Goal: Information Seeking & Learning: Learn about a topic

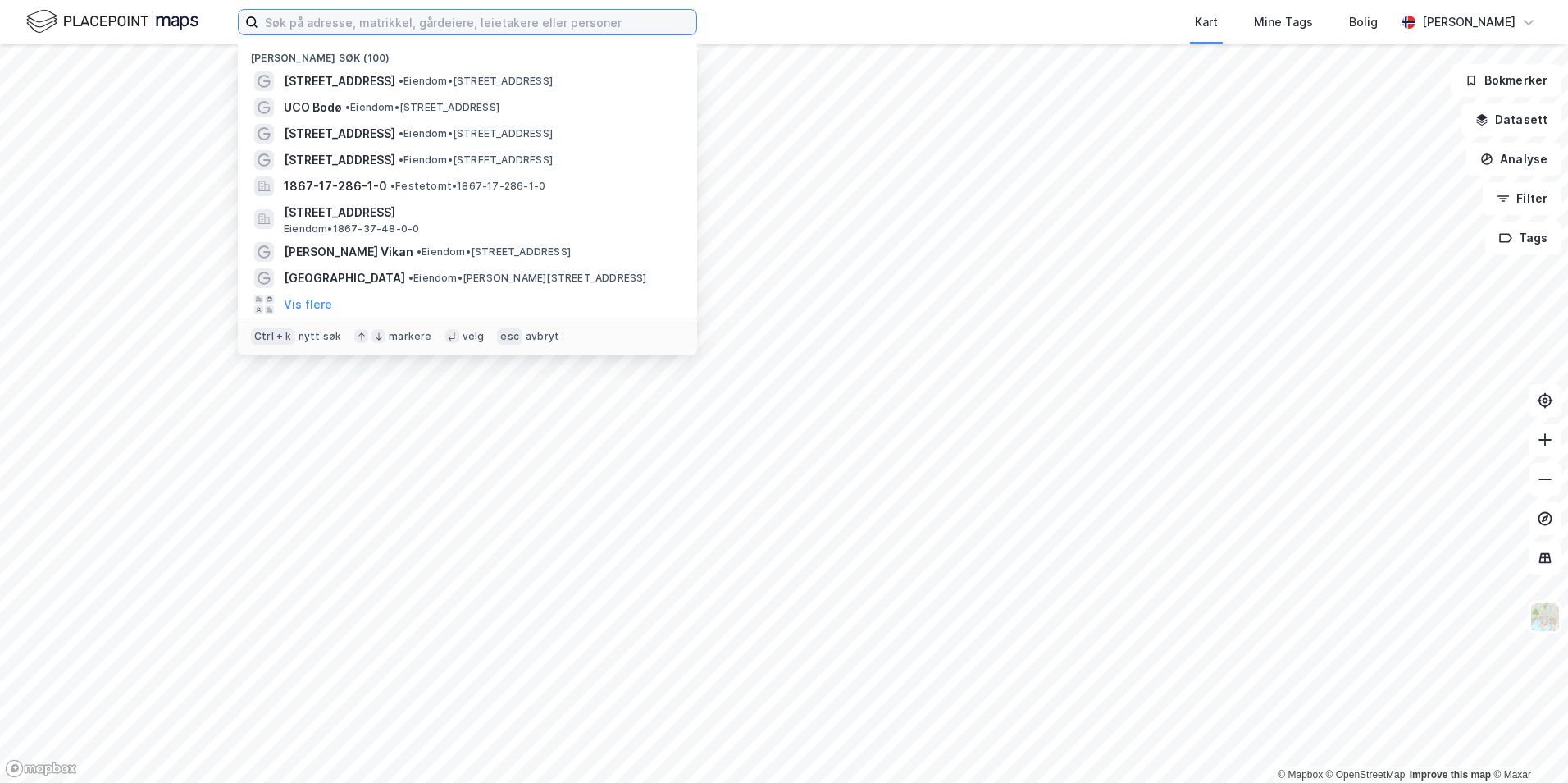
click at [354, 12] on input at bounding box center [478, 22] width 438 height 25
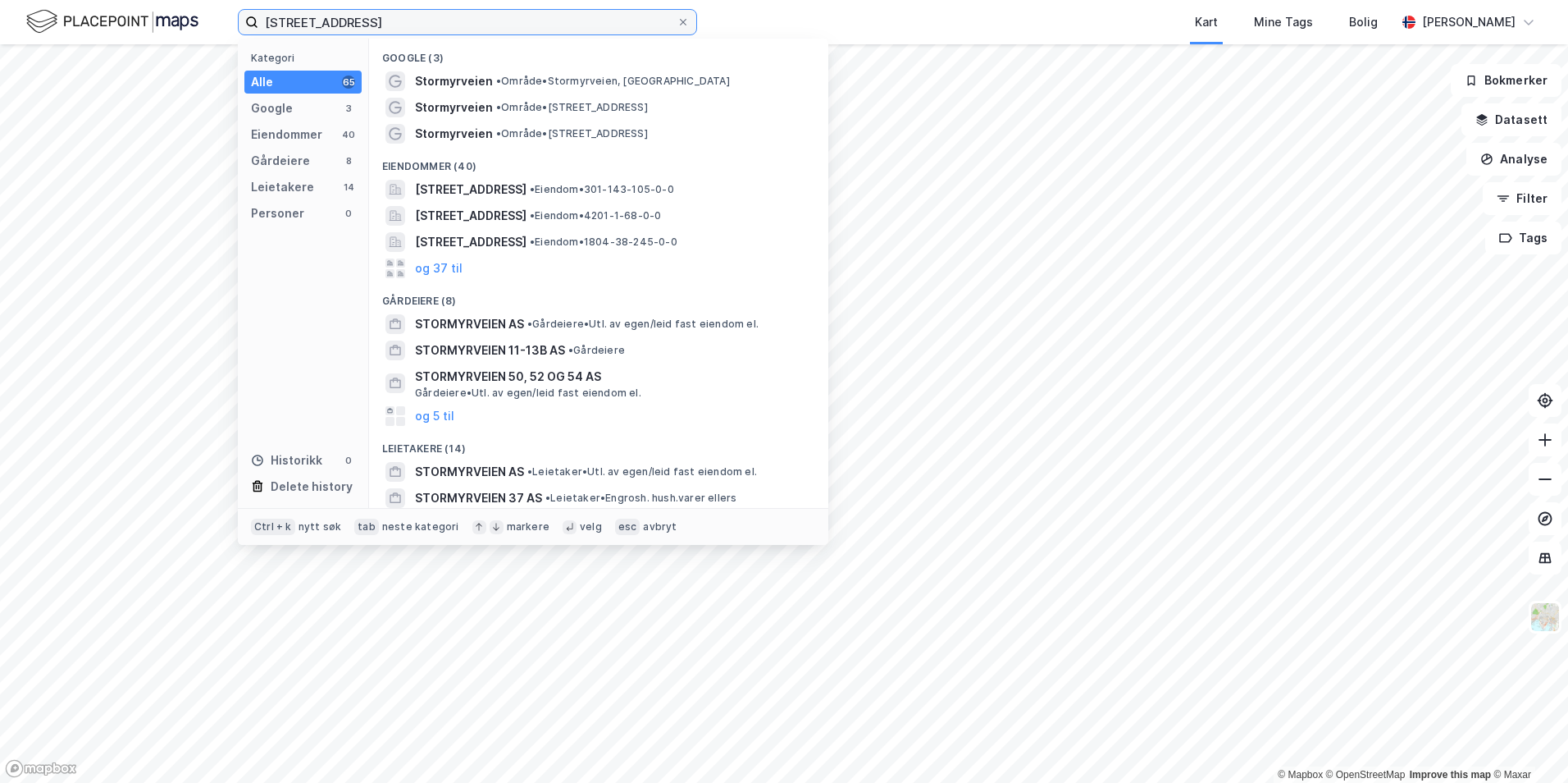
type input "[STREET_ADDRESS]"
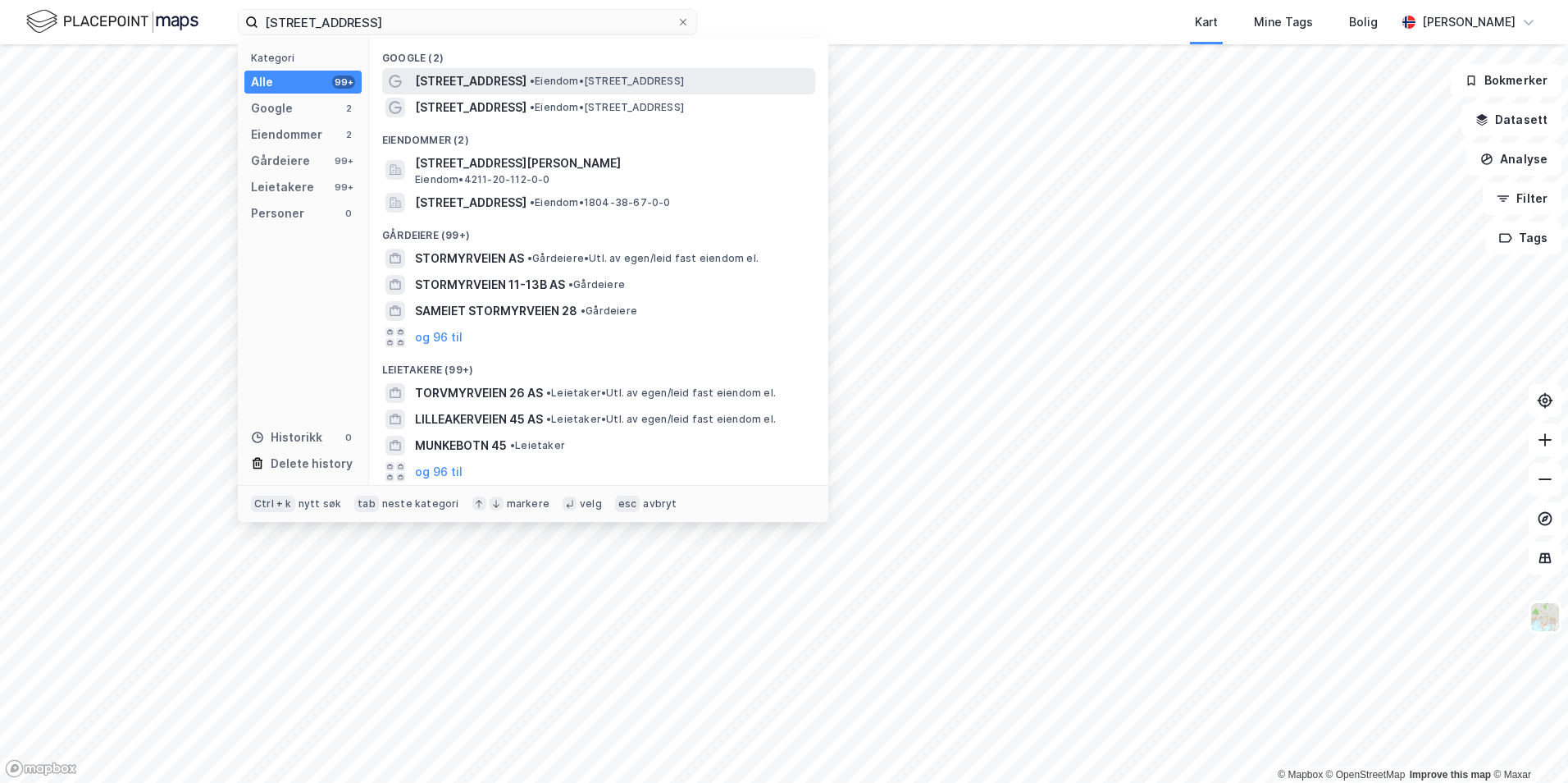
click at [492, 79] on span "[STREET_ADDRESS]" at bounding box center [470, 81] width 111 height 19
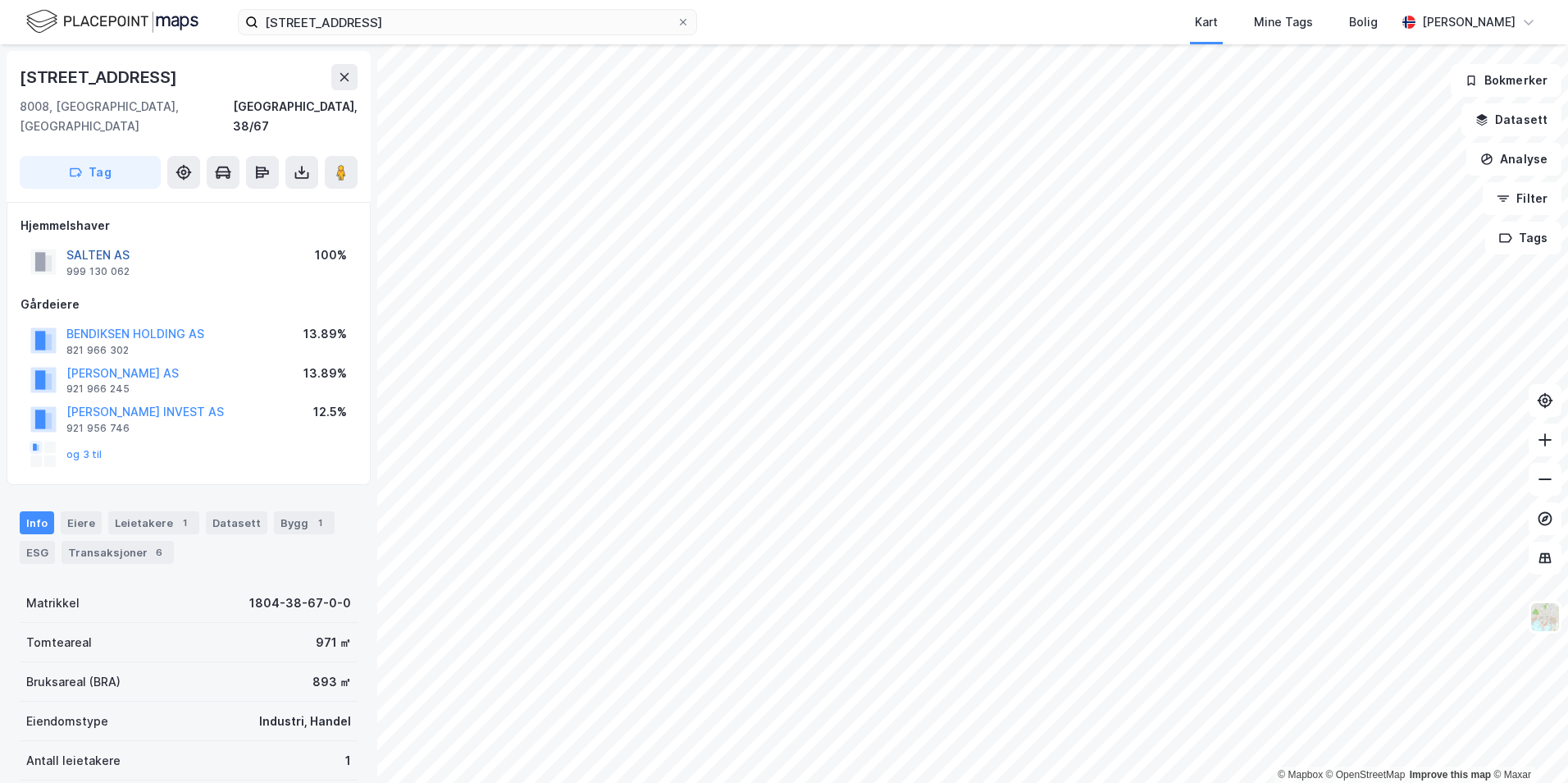
click at [0, 0] on button "SALTEN AS" at bounding box center [0, 0] width 0 height 0
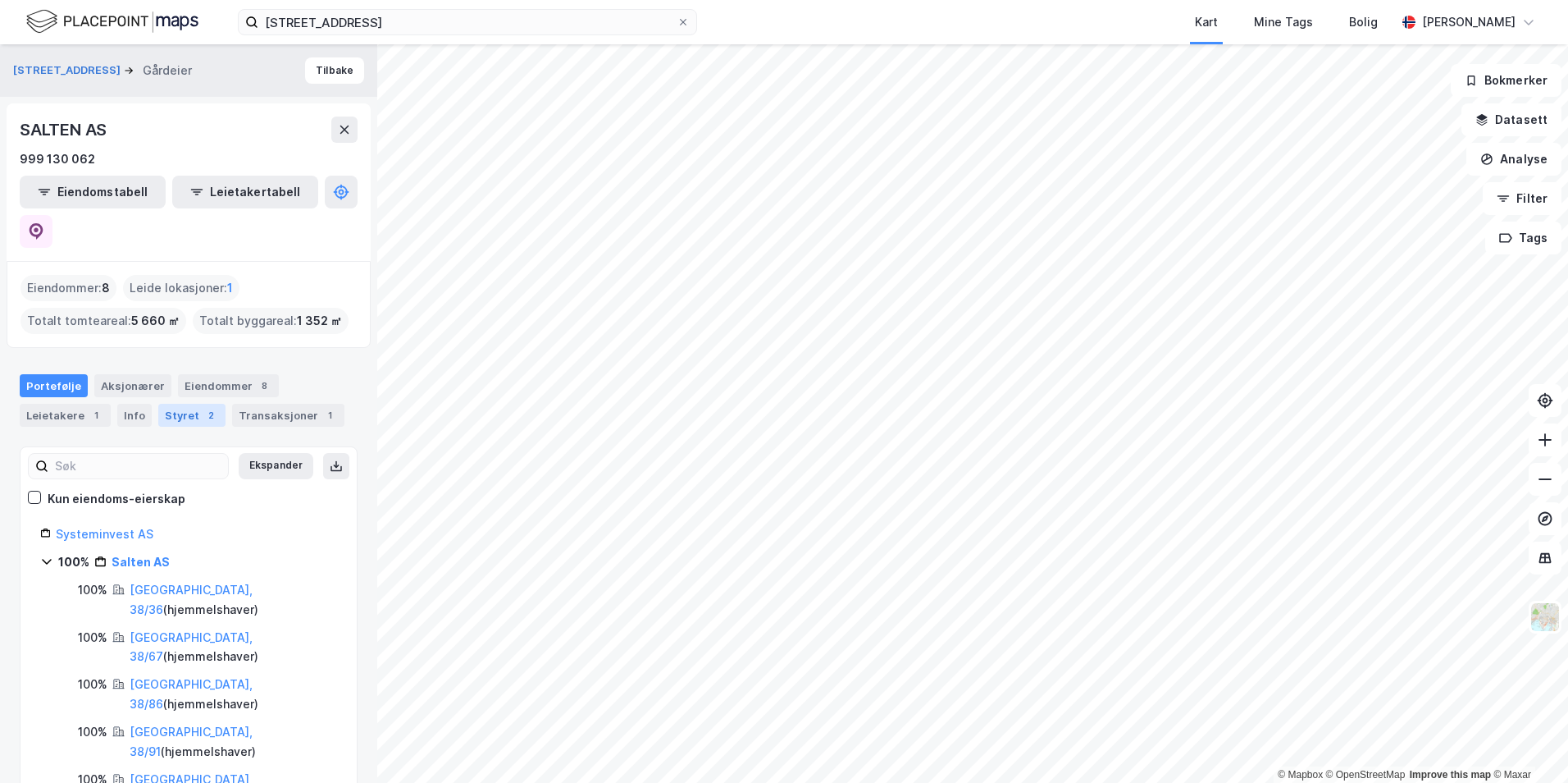
click at [182, 404] on div "Styret 2" at bounding box center [192, 415] width 68 height 23
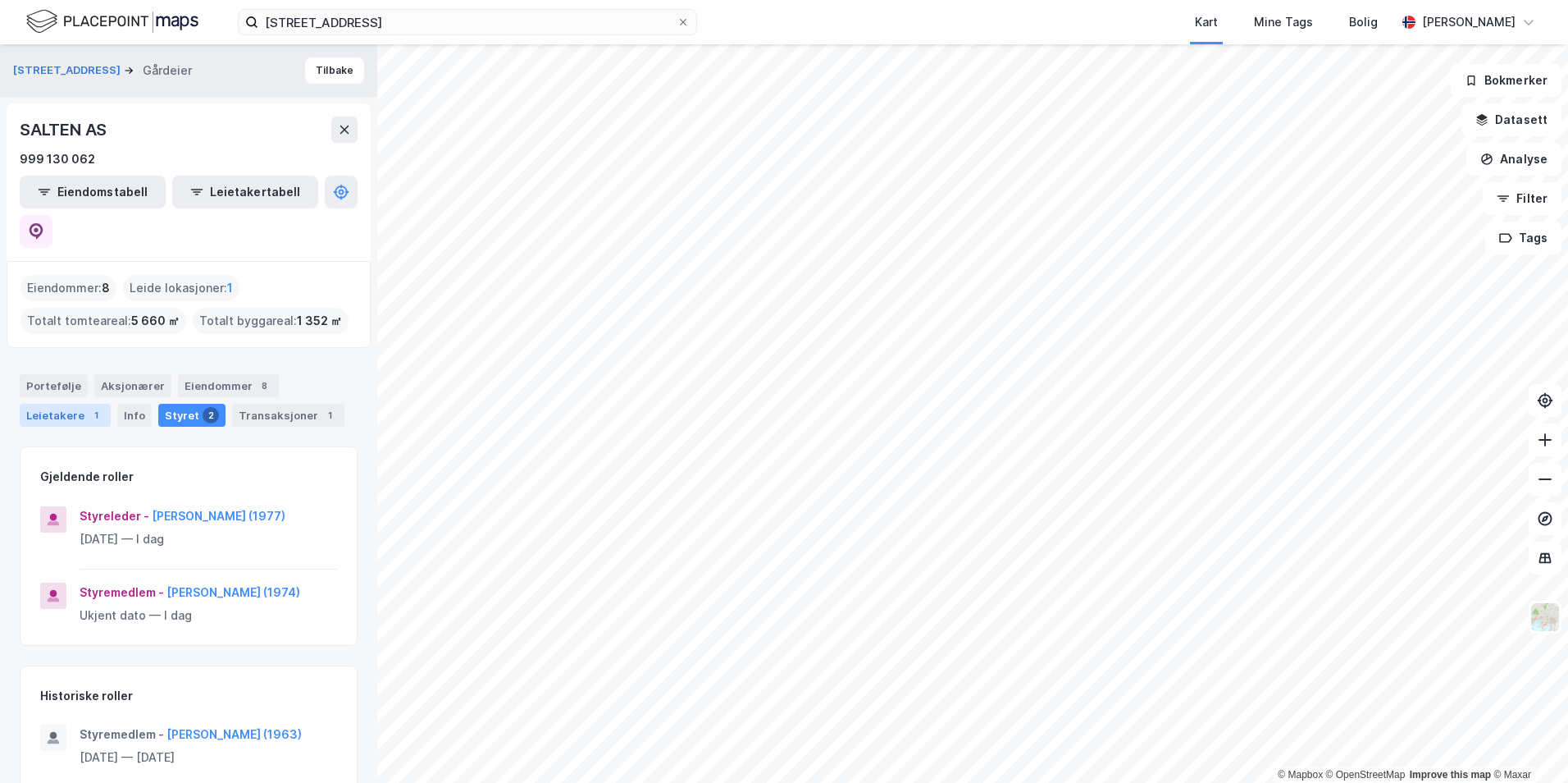
click at [59, 404] on div "Leietakere 1" at bounding box center [65, 415] width 91 height 23
click at [62, 374] on div "Portefølje" at bounding box center [53, 385] width 68 height 23
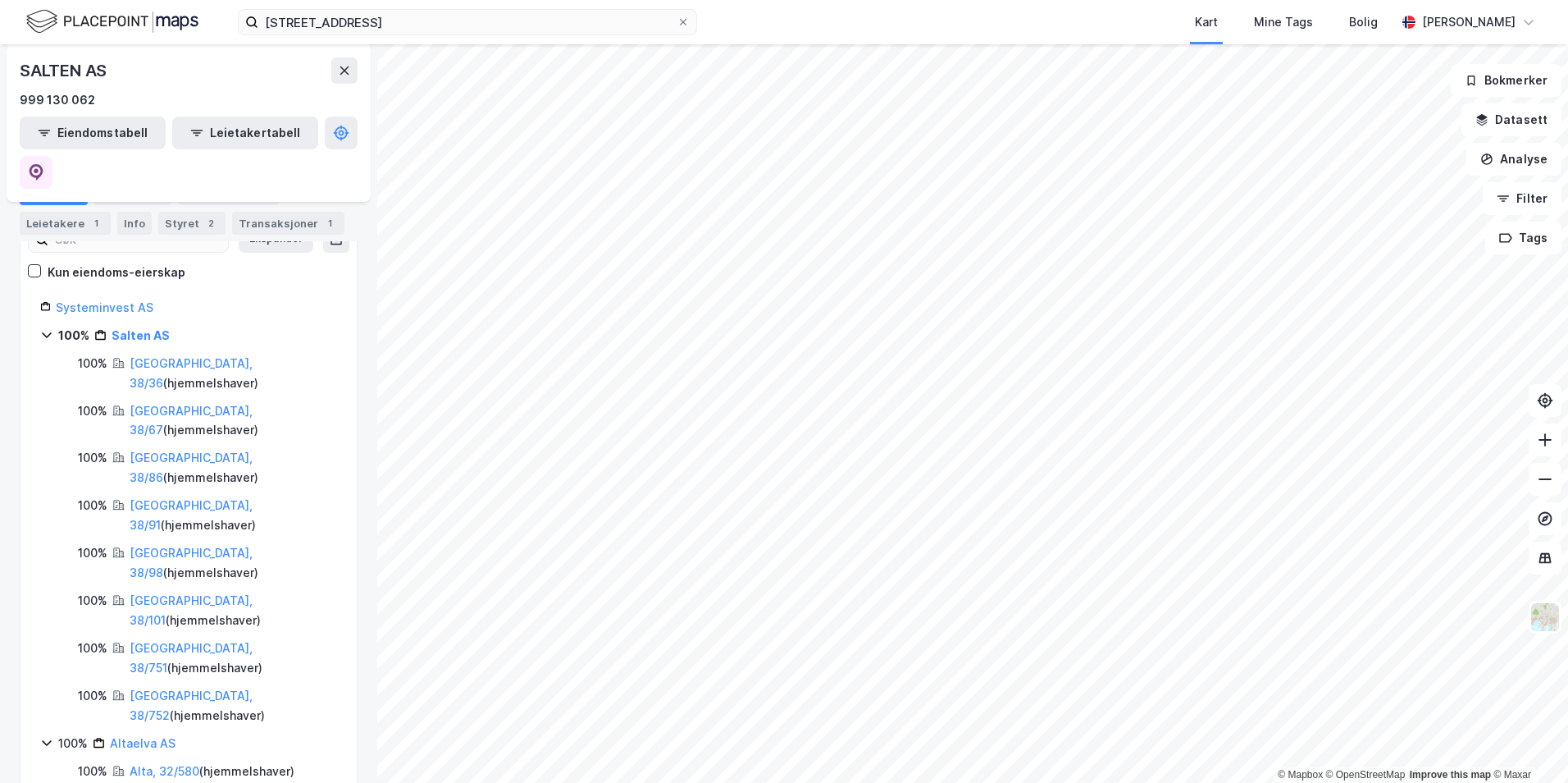
scroll to position [246, 0]
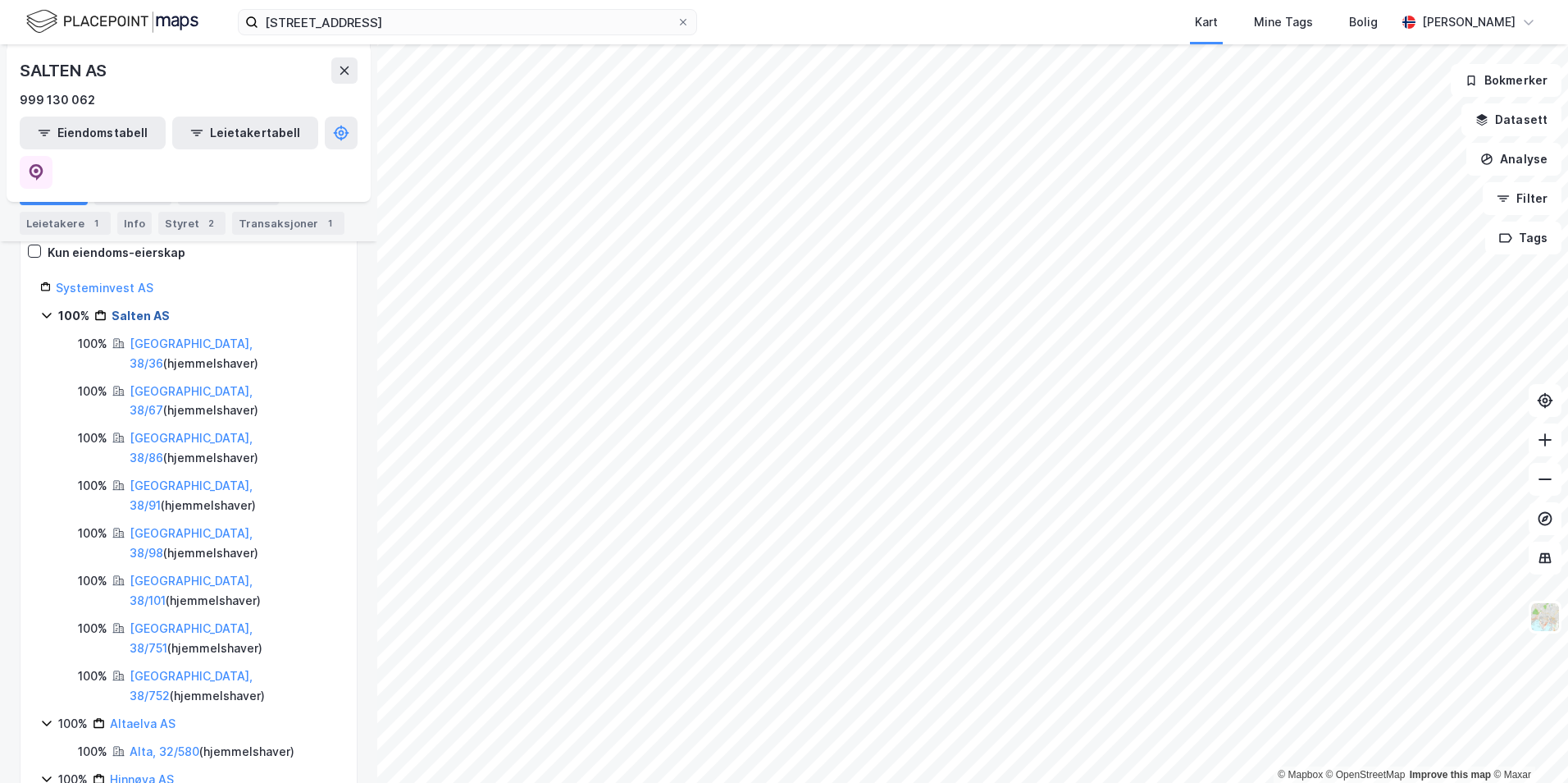
click at [159, 309] on link "Salten AS" at bounding box center [140, 315] width 58 height 14
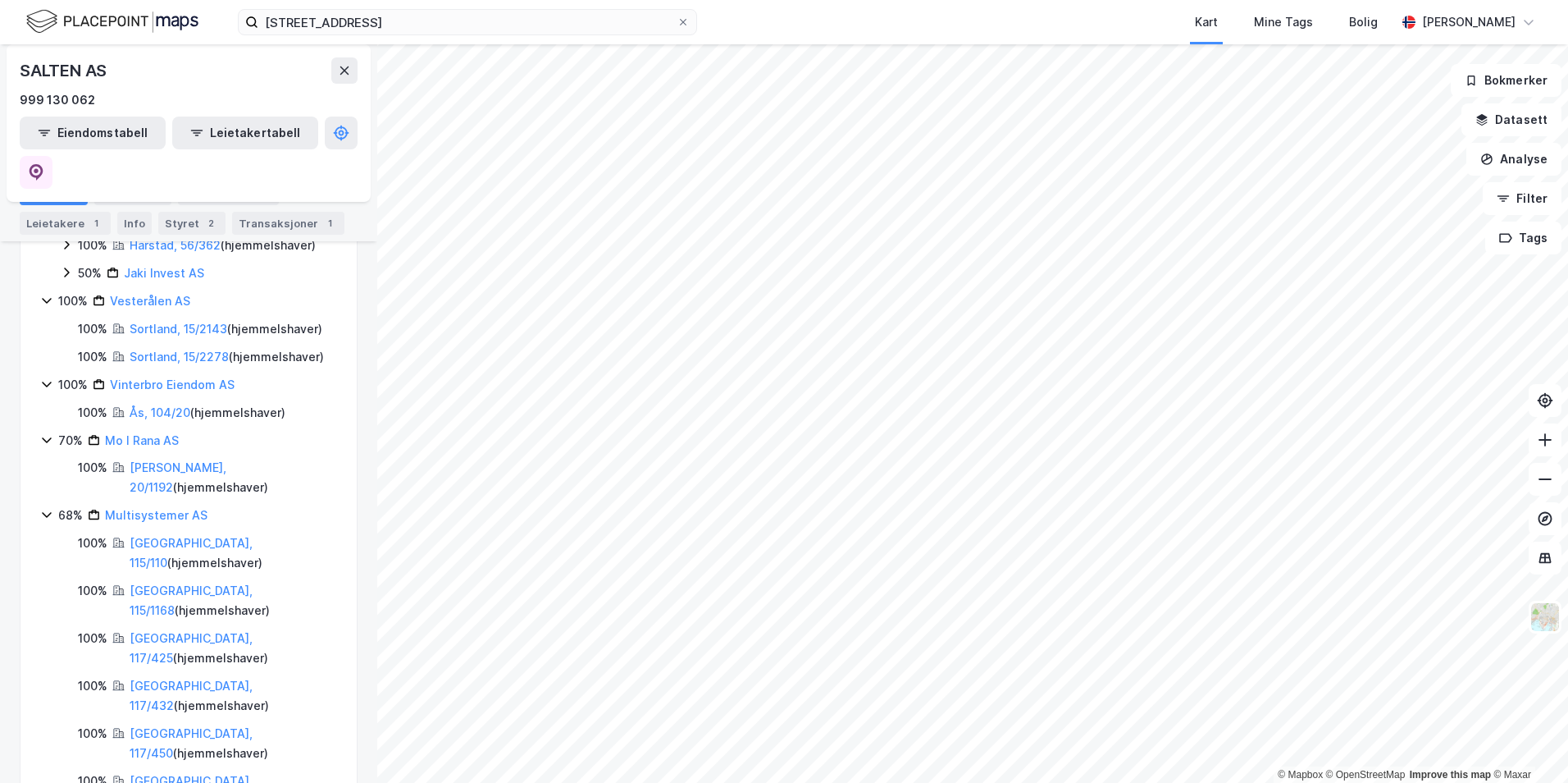
scroll to position [656, 0]
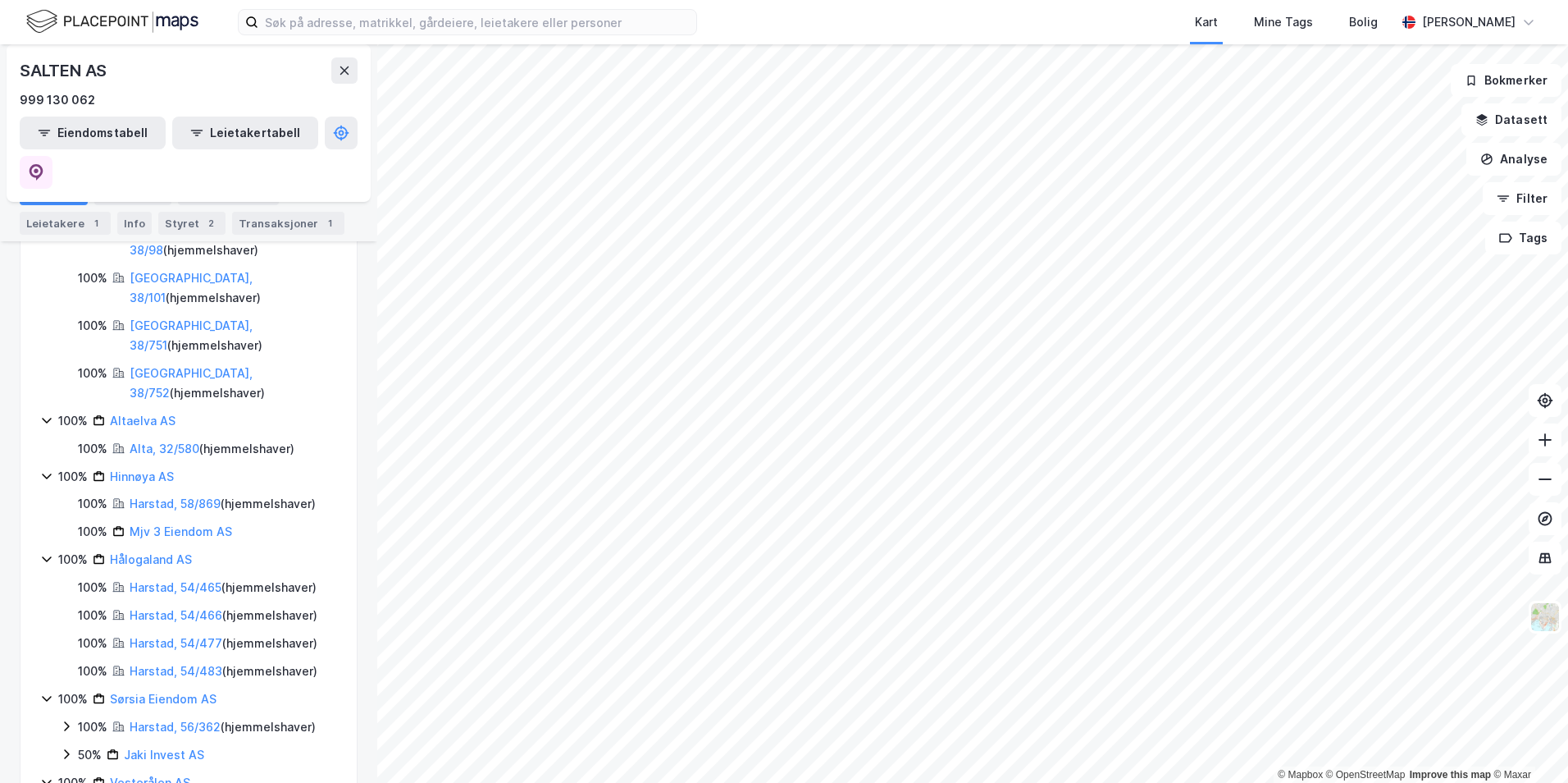
scroll to position [4, 0]
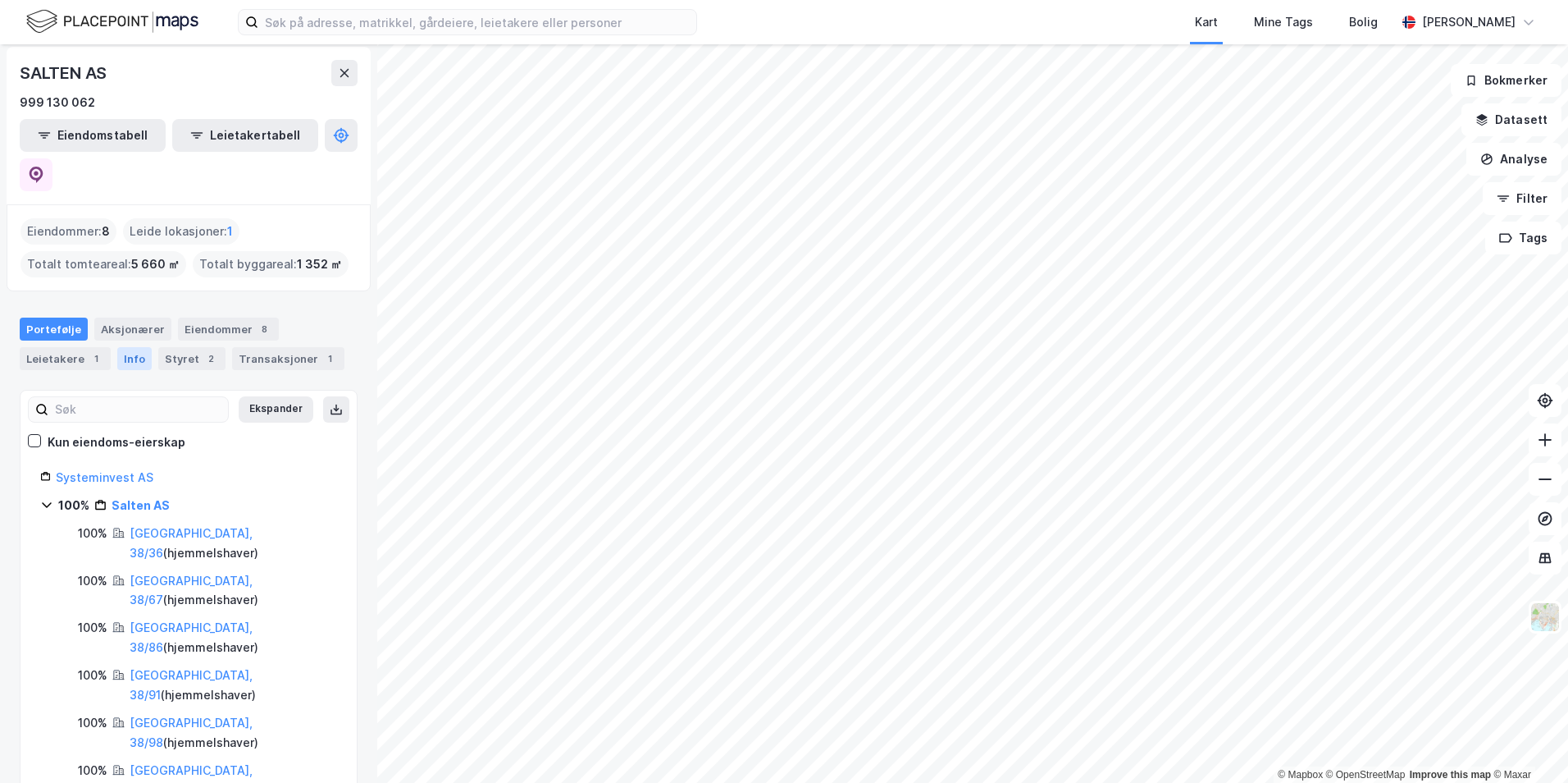
click at [126, 347] on div "Info" at bounding box center [134, 358] width 34 height 23
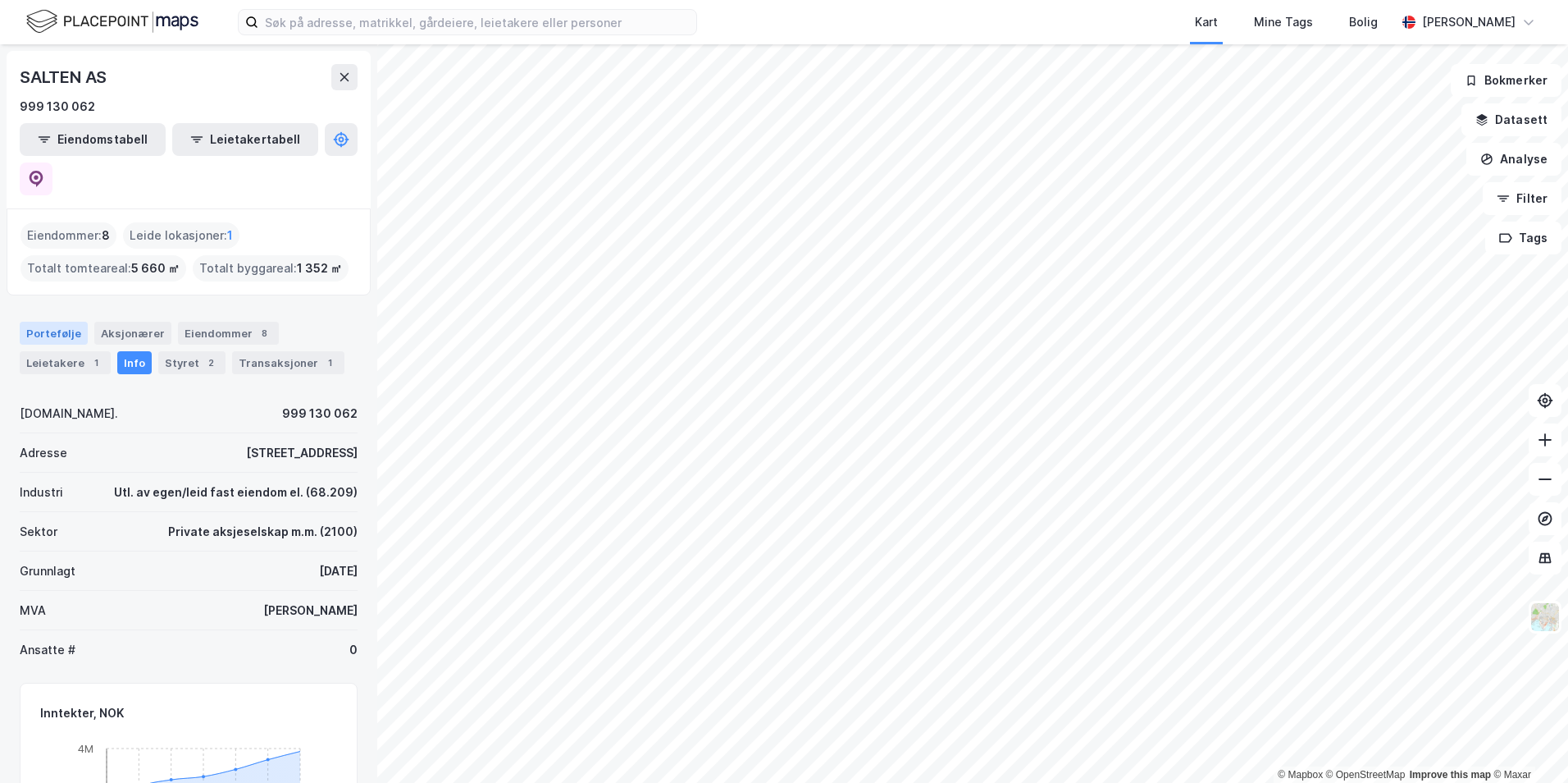
click at [56, 322] on div "Portefølje" at bounding box center [53, 333] width 68 height 23
